Goal: Find specific page/section: Find specific page/section

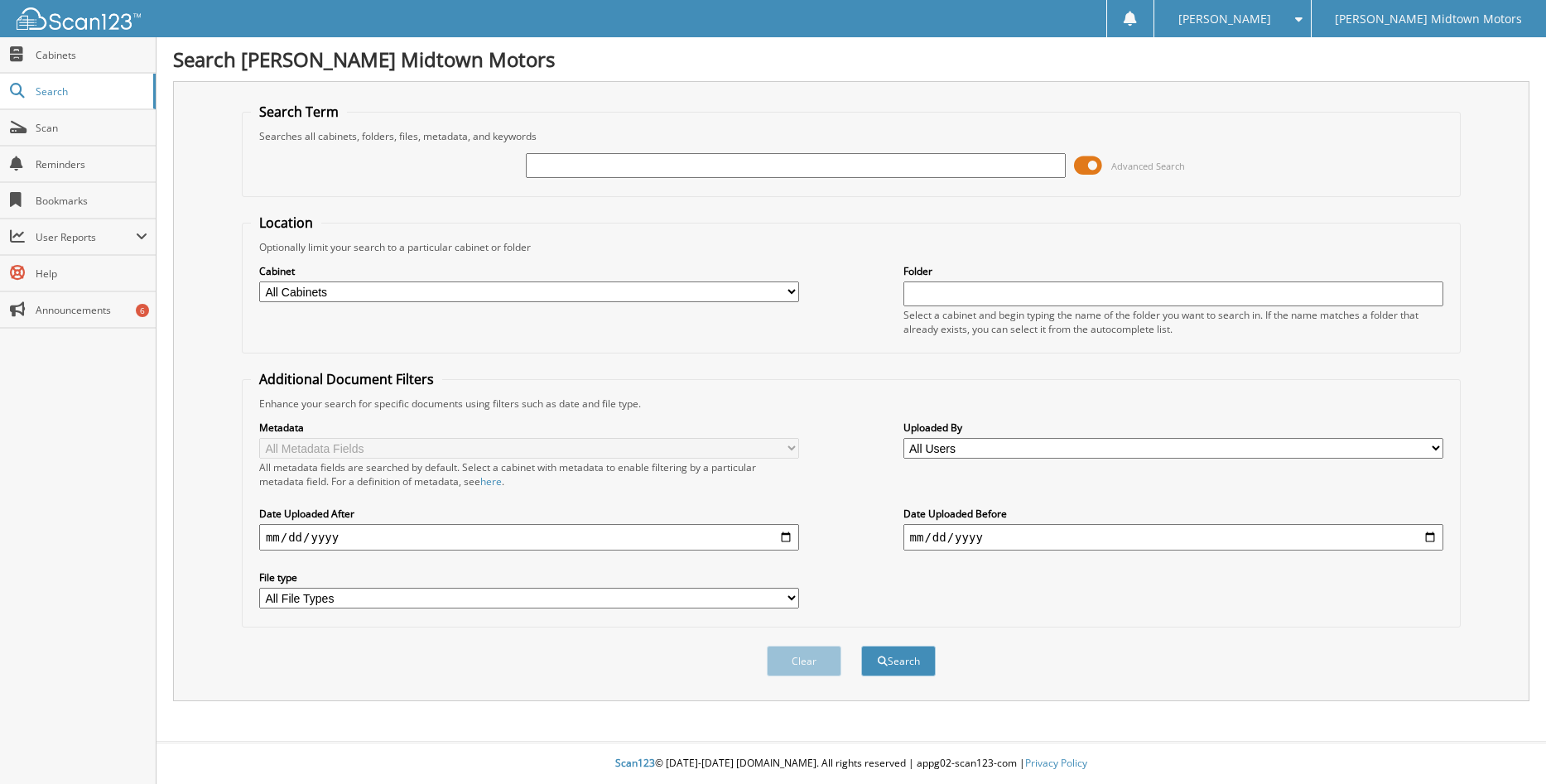
click at [667, 154] on input "text" at bounding box center [796, 165] width 541 height 25
type input "[PERSON_NAME]"
click at [1087, 165] on span at bounding box center [1088, 165] width 28 height 25
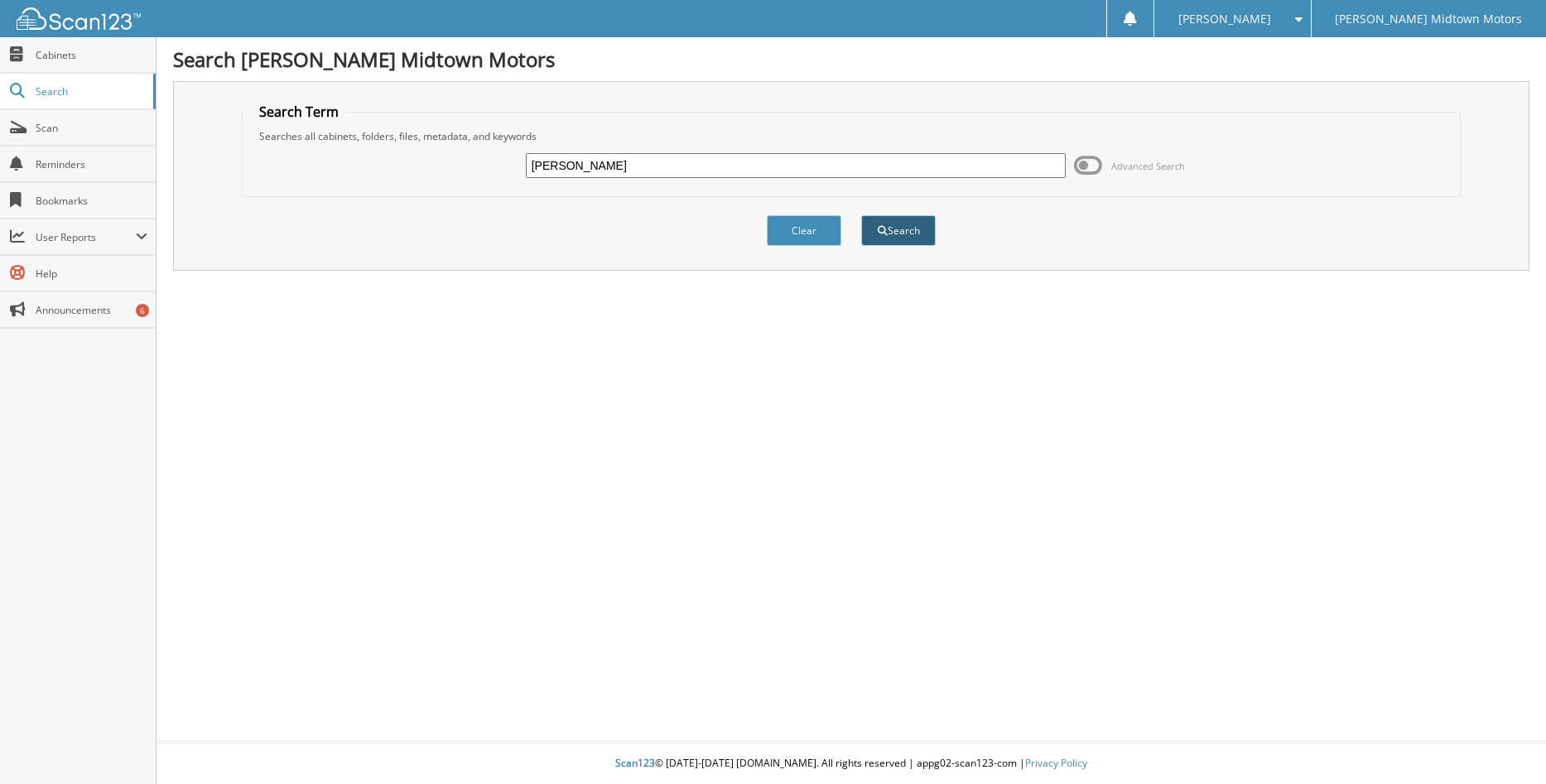
click at [901, 236] on button "Search" at bounding box center [898, 231] width 75 height 31
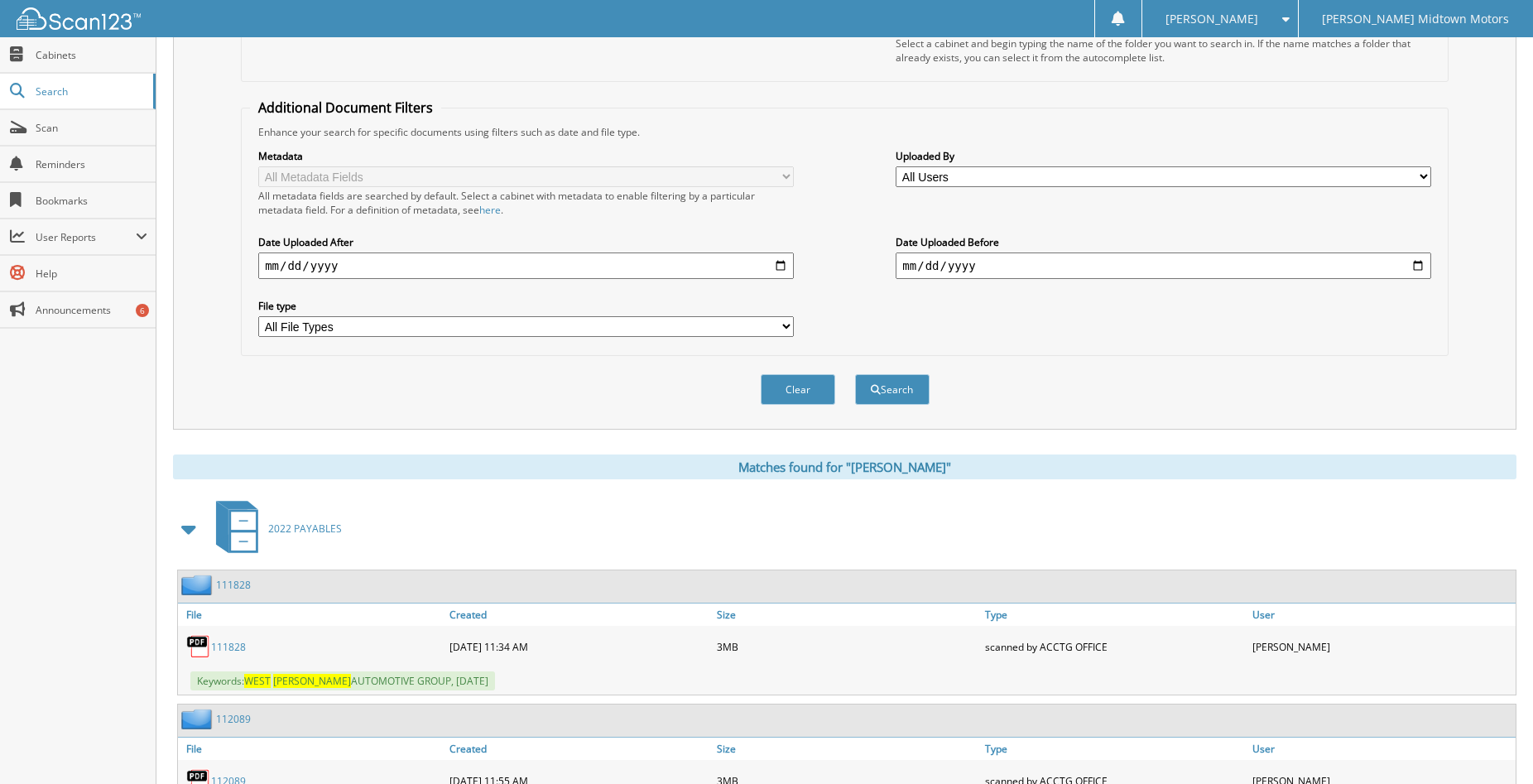
scroll to position [249, 0]
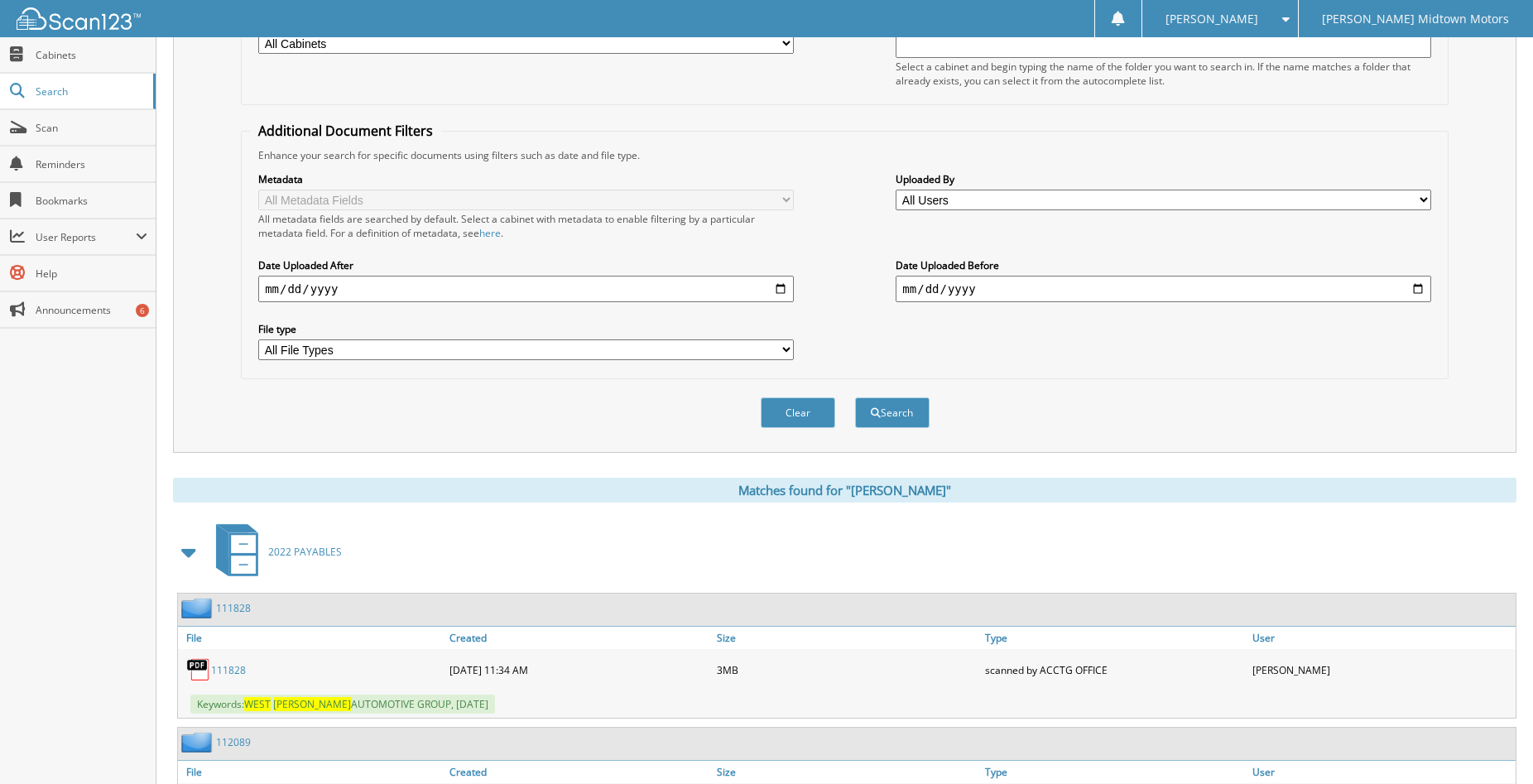
click at [778, 290] on input "date" at bounding box center [526, 288] width 535 height 27
type input "2025-01-01"
click at [882, 417] on button "Search" at bounding box center [893, 413] width 75 height 31
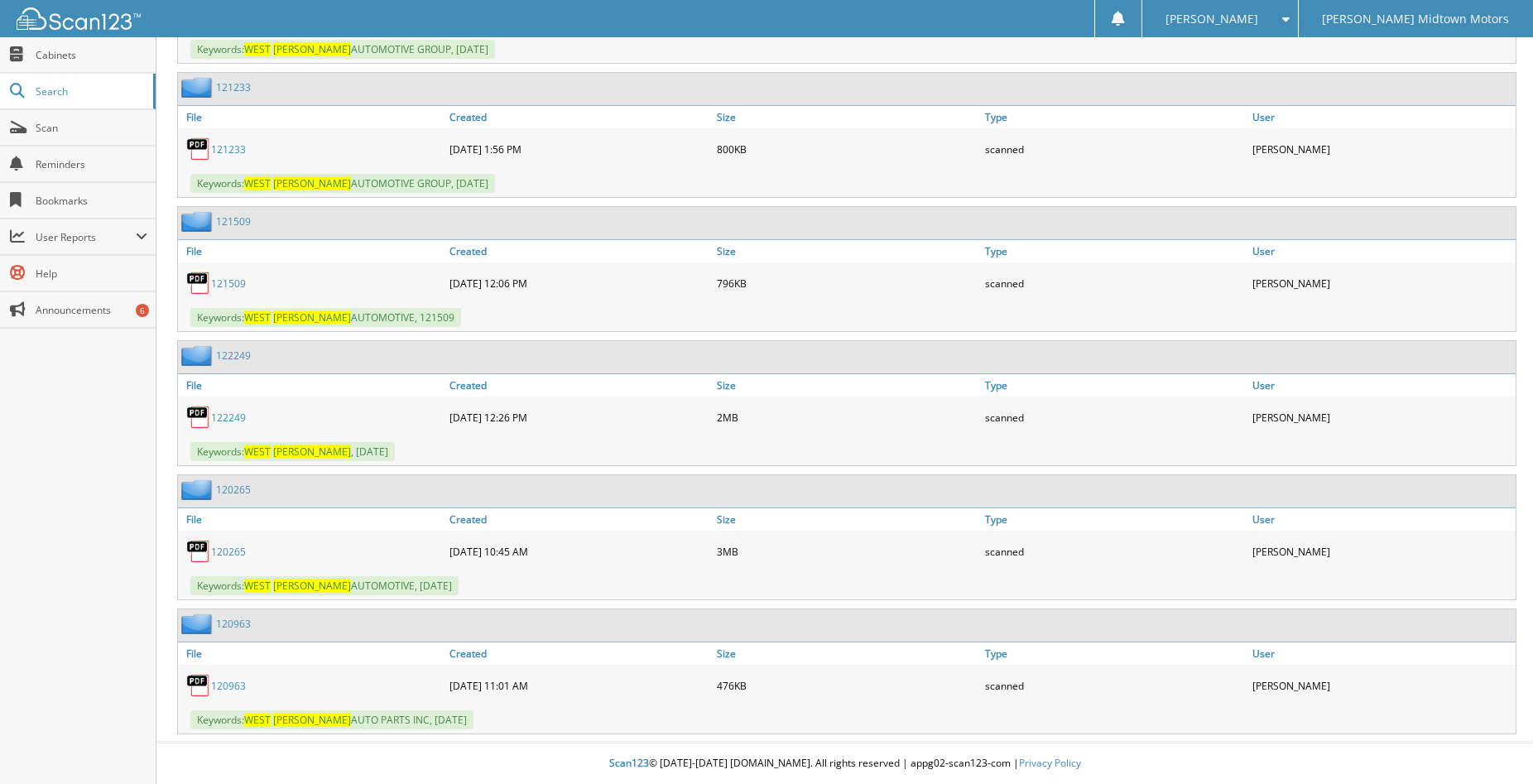
scroll to position [1306, 0]
click at [229, 554] on link "120265" at bounding box center [228, 552] width 34 height 14
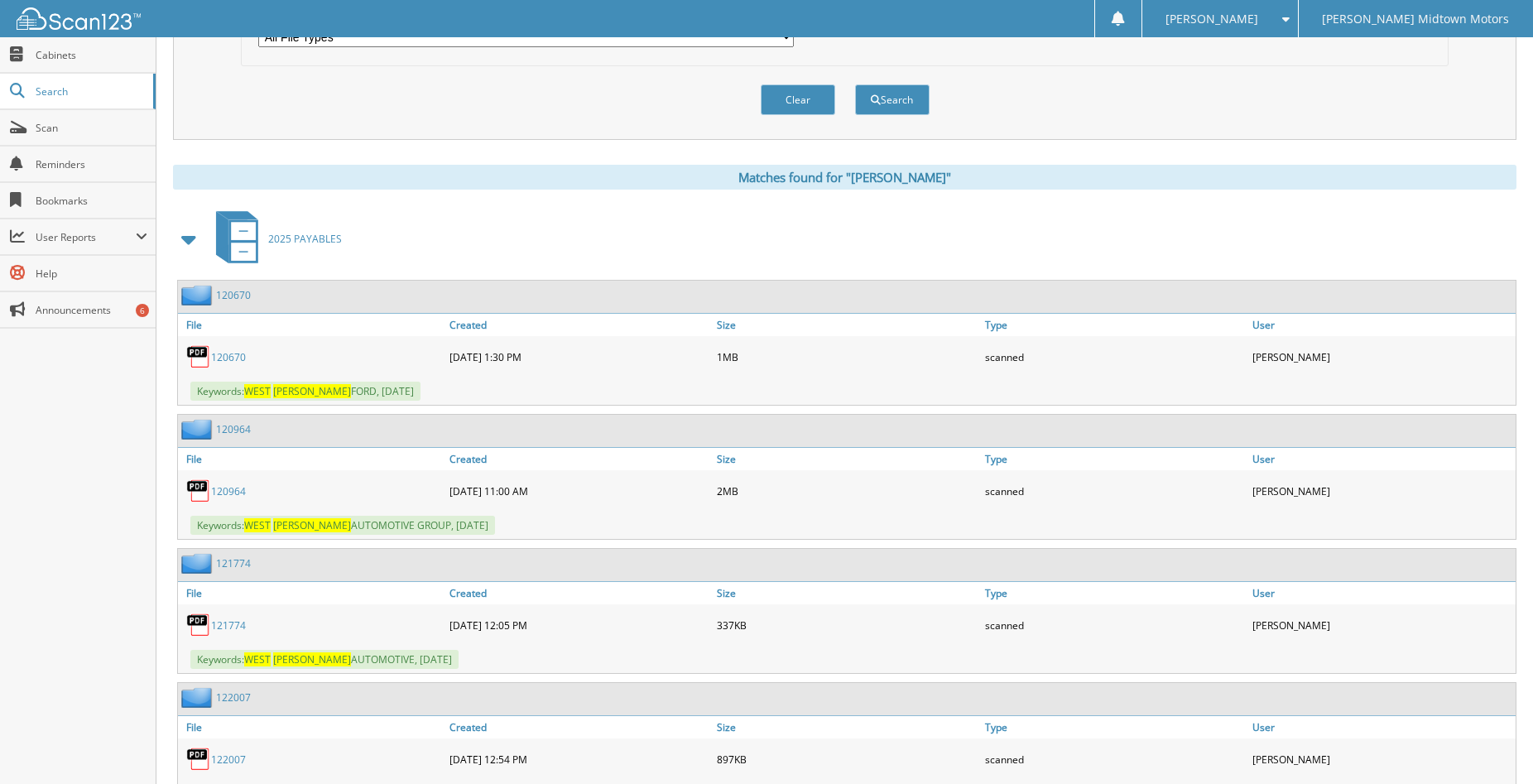
scroll to position [396, 0]
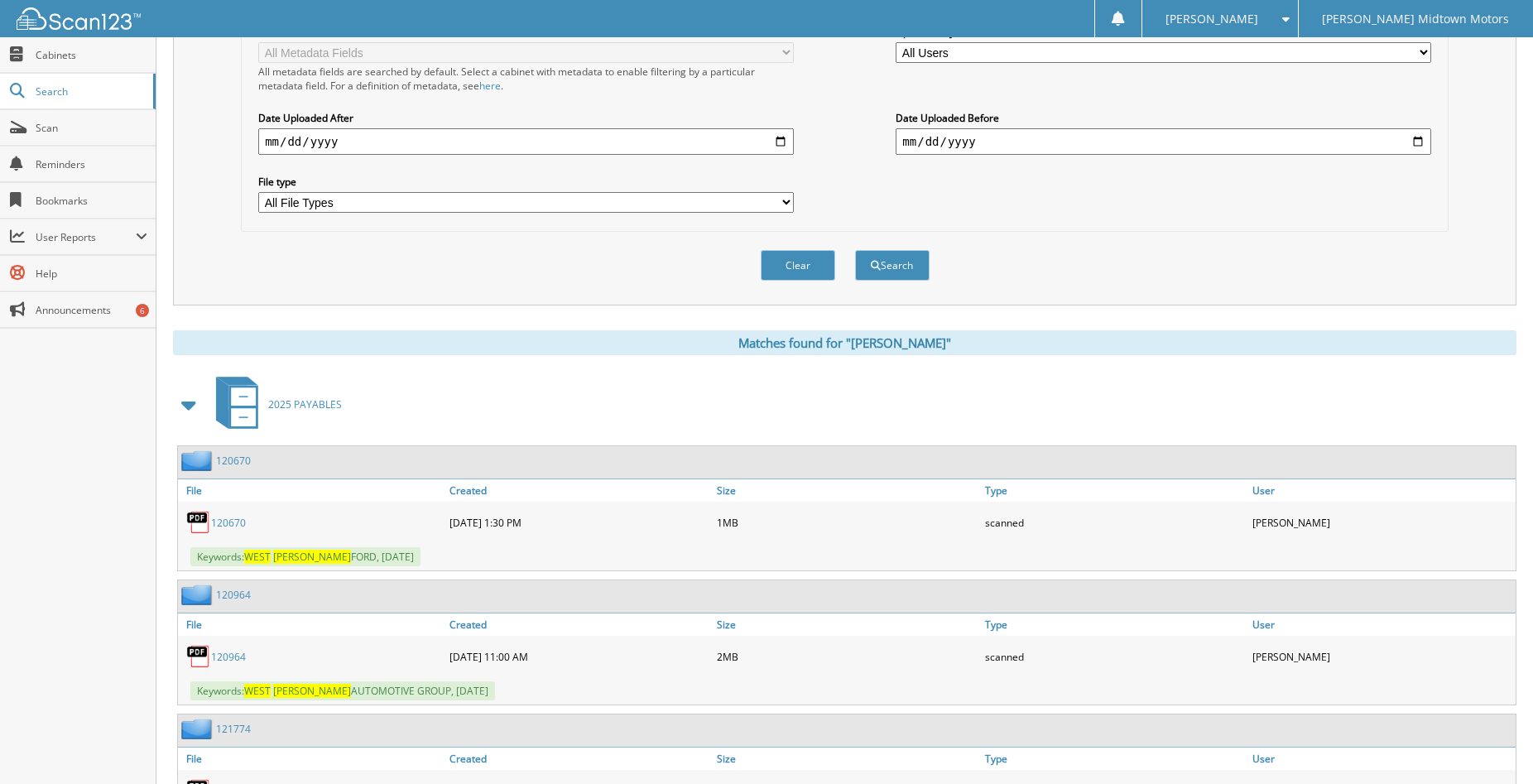
click at [231, 523] on link "120670" at bounding box center [228, 522] width 34 height 14
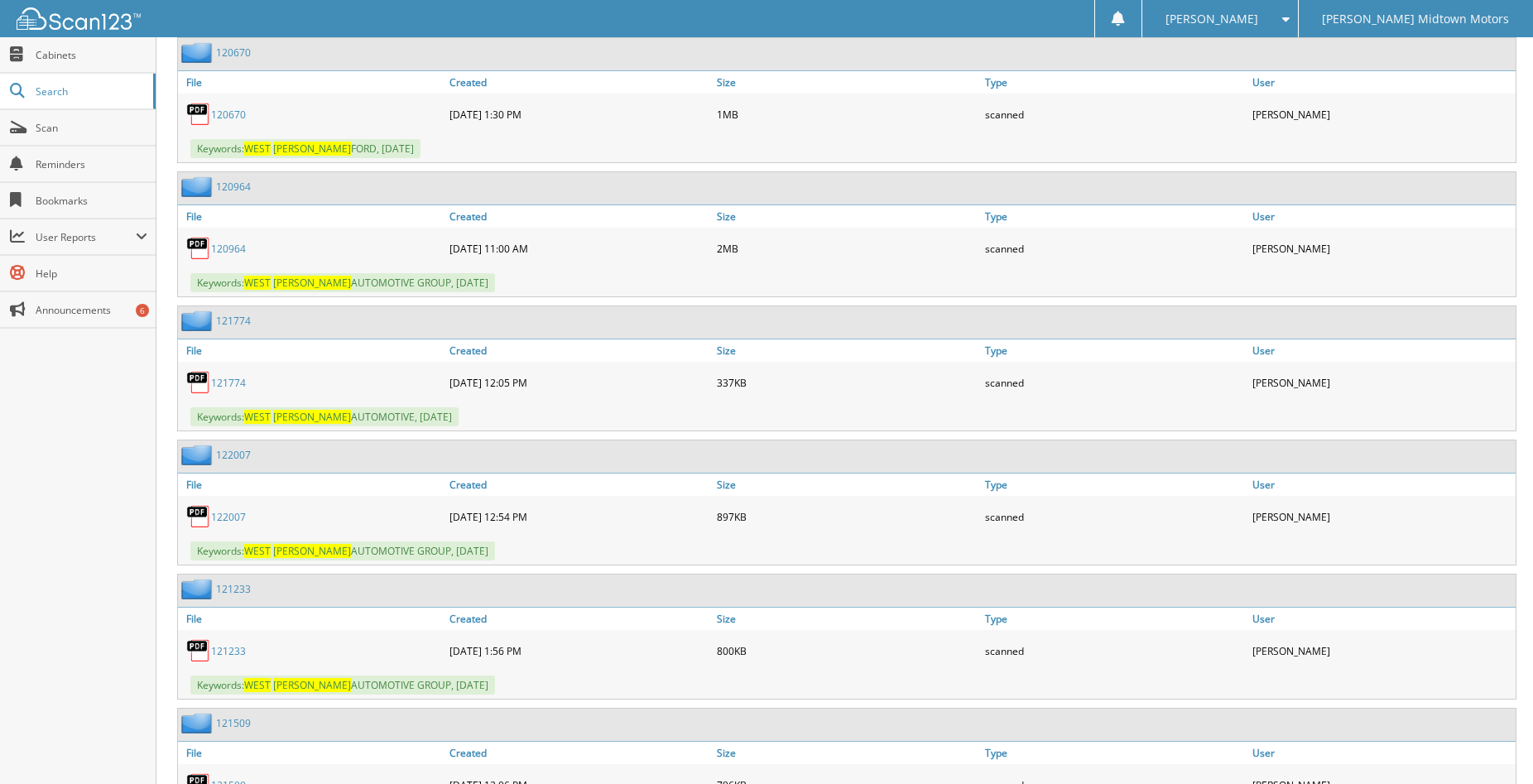
scroll to position [810, 0]
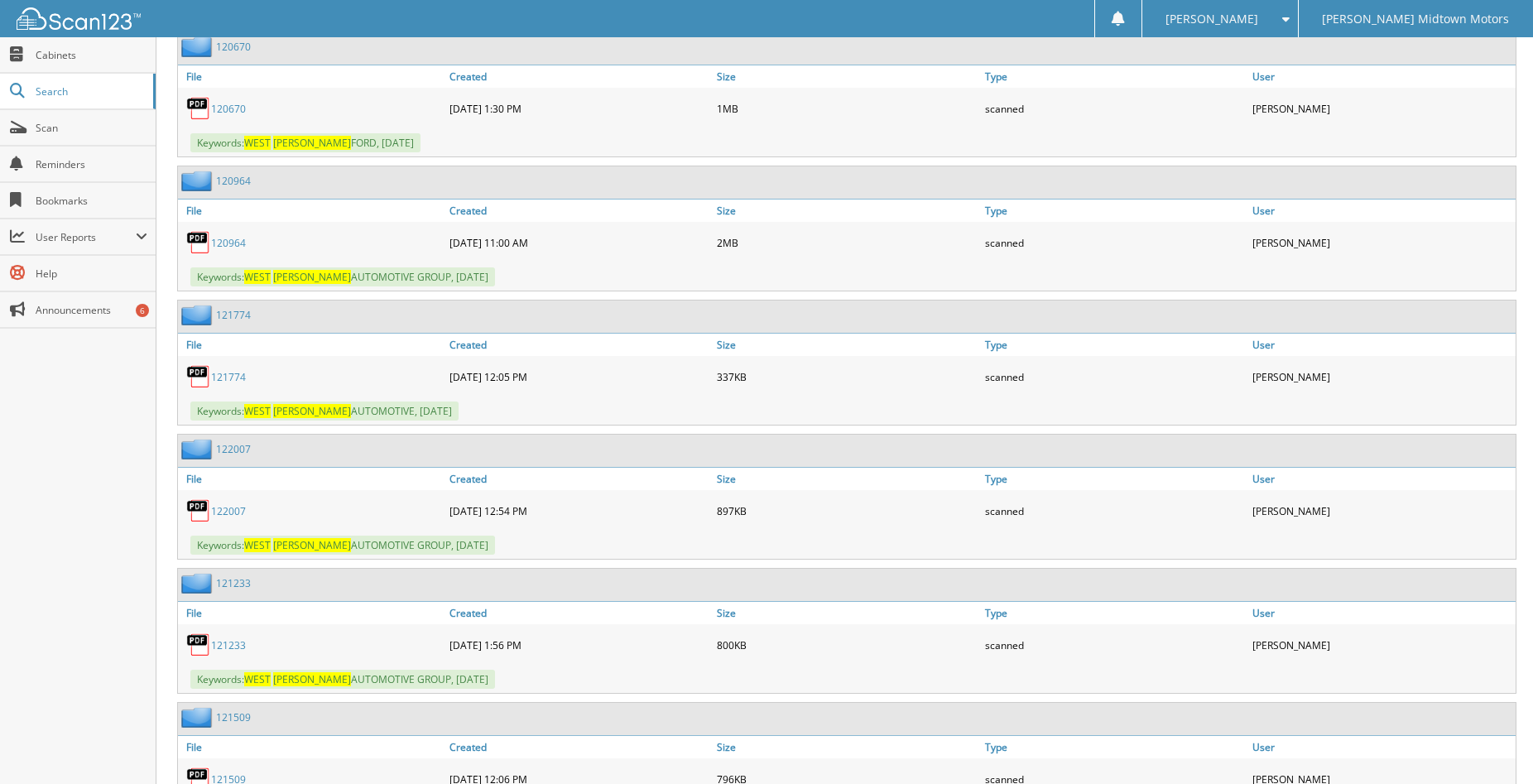
click at [227, 241] on link "120964" at bounding box center [228, 243] width 34 height 14
